Goal: Task Accomplishment & Management: Complete application form

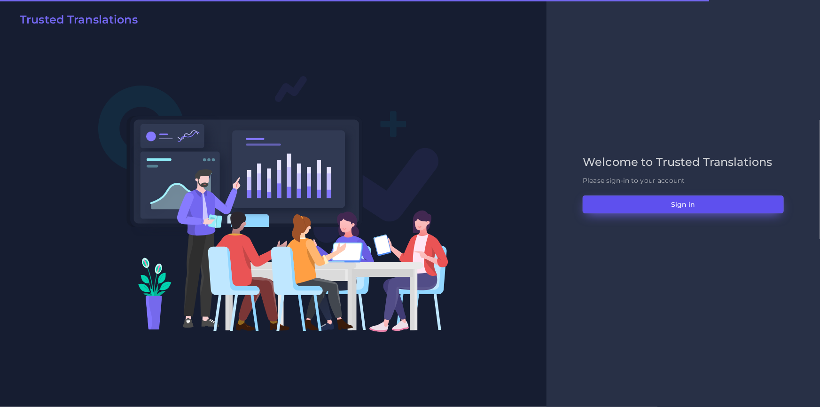
click at [603, 211] on button "Sign in" at bounding box center [682, 204] width 201 height 18
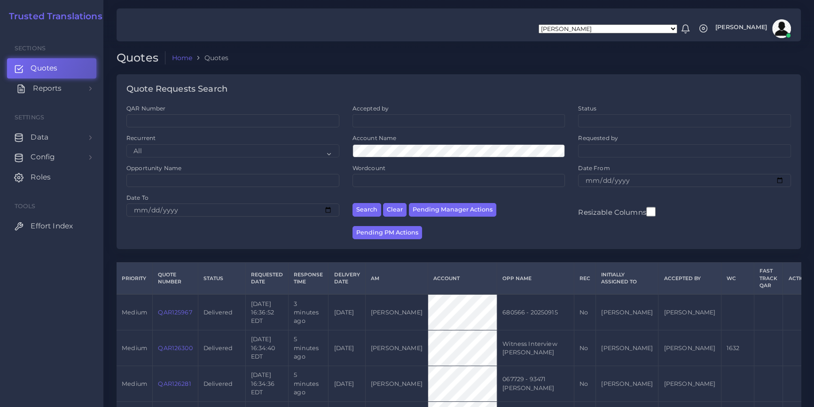
click at [66, 89] on link "Reports" at bounding box center [51, 88] width 89 height 20
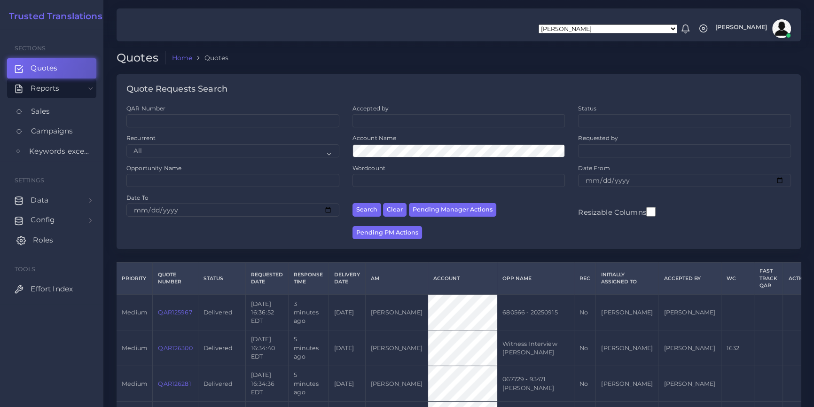
click at [53, 240] on link "Roles" at bounding box center [51, 240] width 89 height 20
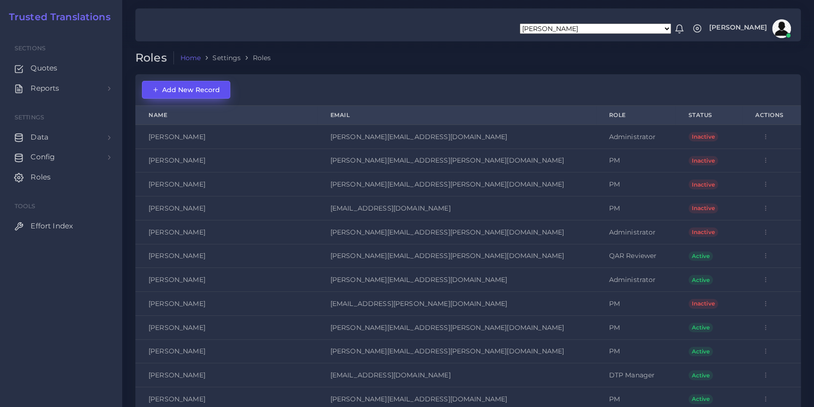
click at [200, 87] on span "Add New Record" at bounding box center [186, 89] width 68 height 8
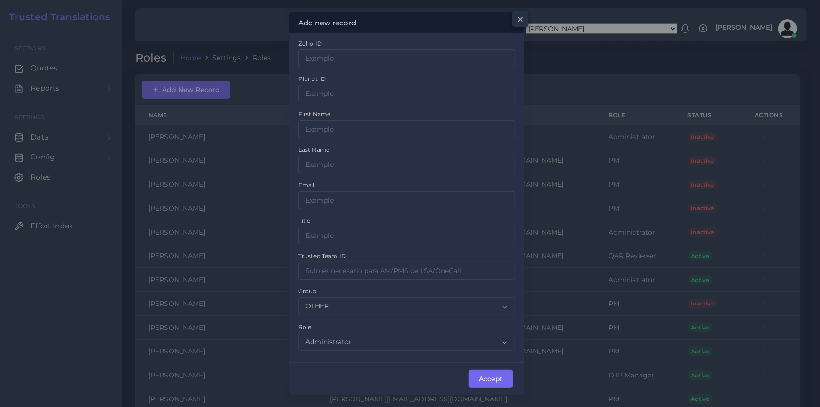
click at [313, 184] on label "Email" at bounding box center [306, 185] width 16 height 8
click at [0, 0] on input "1" at bounding box center [0, 0] width 0 height 0
click at [313, 184] on label "Email" at bounding box center [306, 185] width 16 height 8
click at [0, 0] on input "1" at bounding box center [0, 0] width 0 height 0
copy label "Email"
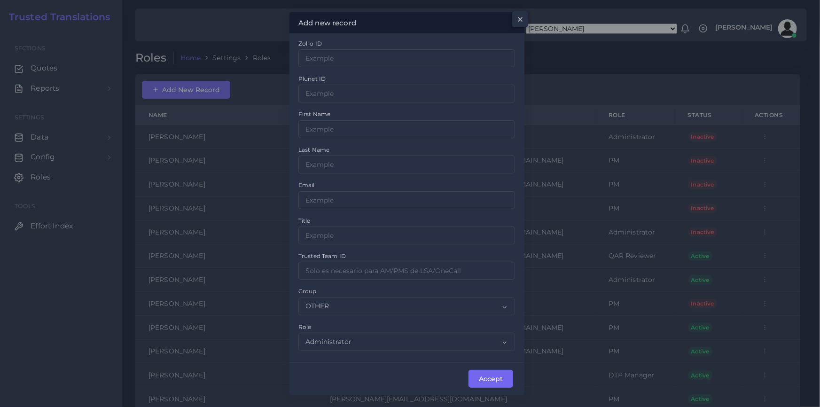
click at [351, 181] on div "Zoho ID Plunet ID First Name Last Name Email Title Trusted Team ID Group OTHER …" at bounding box center [407, 198] width 230 height 318
click at [347, 343] on select "Administrator PM DTP Manager DTP Manager QAR Reviewer Sales" at bounding box center [406, 342] width 217 height 18
click at [342, 365] on div "Accept" at bounding box center [406, 378] width 235 height 32
click at [516, 18] on span "×" at bounding box center [519, 22] width 8 height 16
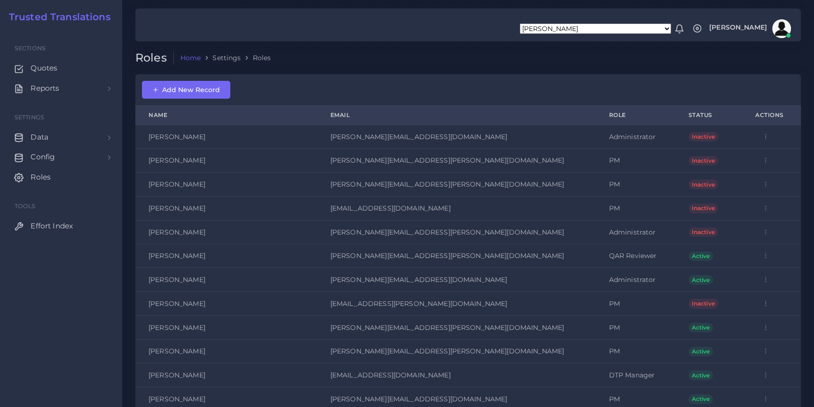
click at [762, 134] on icon "button" at bounding box center [765, 136] width 7 height 7
click at [198, 89] on span "Add New Record" at bounding box center [186, 89] width 68 height 8
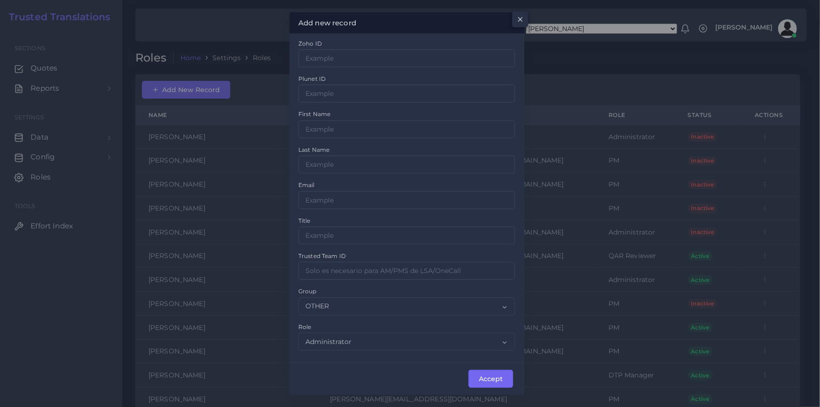
click at [414, 291] on div "Group OTHER ACQ CD CORE CERT" at bounding box center [406, 300] width 217 height 29
click at [412, 42] on div "Zoho ID" at bounding box center [406, 53] width 217 height 29
click at [364, 56] on input "Zoho ID" at bounding box center [406, 58] width 217 height 18
click at [413, 37] on div "Zoho ID Plunet ID First Name Last Name Email Title Trusted Team ID ACQ" at bounding box center [406, 197] width 235 height 329
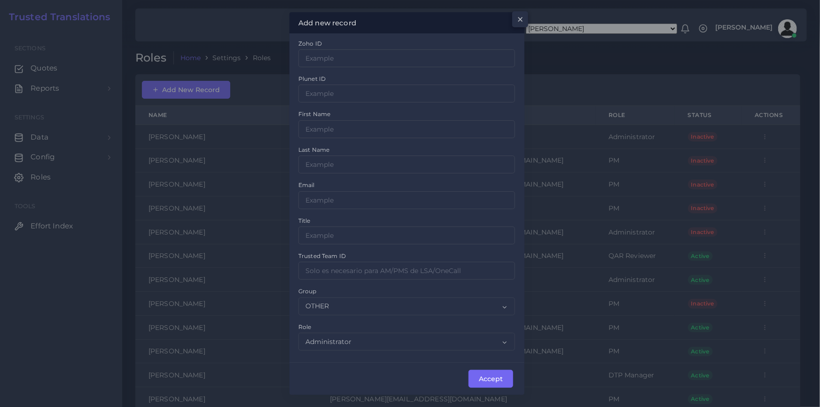
click at [433, 37] on div "Zoho ID Plunet ID First Name Last Name Email Title Trusted Team ID ACQ" at bounding box center [406, 197] width 235 height 329
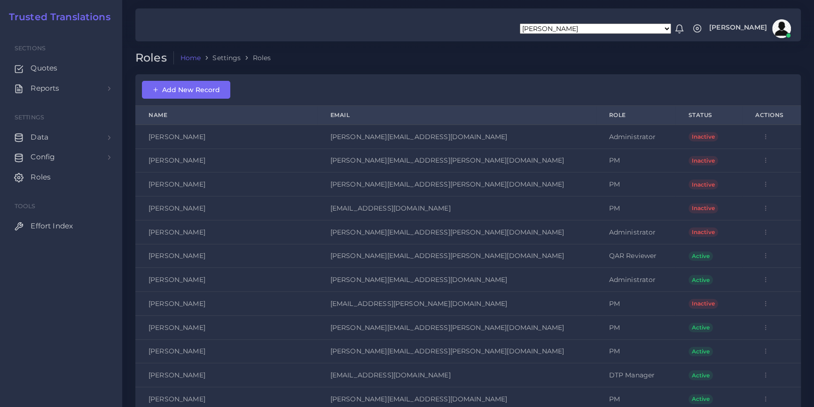
click at [317, 231] on td "[PERSON_NAME][EMAIL_ADDRESS][PERSON_NAME][DOMAIN_NAME]" at bounding box center [456, 232] width 279 height 24
click at [317, 230] on td "[PERSON_NAME][EMAIL_ADDRESS][PERSON_NAME][DOMAIN_NAME]" at bounding box center [456, 232] width 279 height 24
